Goal: Find specific page/section: Find specific page/section

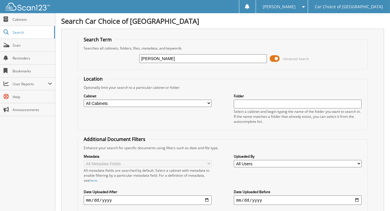
type input "[PERSON_NAME]"
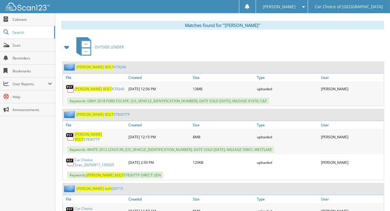
scroll to position [269, 0]
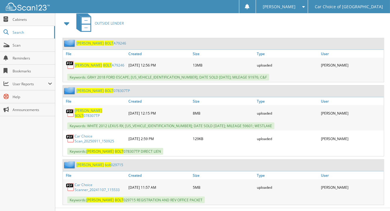
click at [94, 133] on link "Car Choice Scan_20250911_150925" at bounding box center [100, 138] width 51 height 10
